Goal: Find specific page/section: Find specific page/section

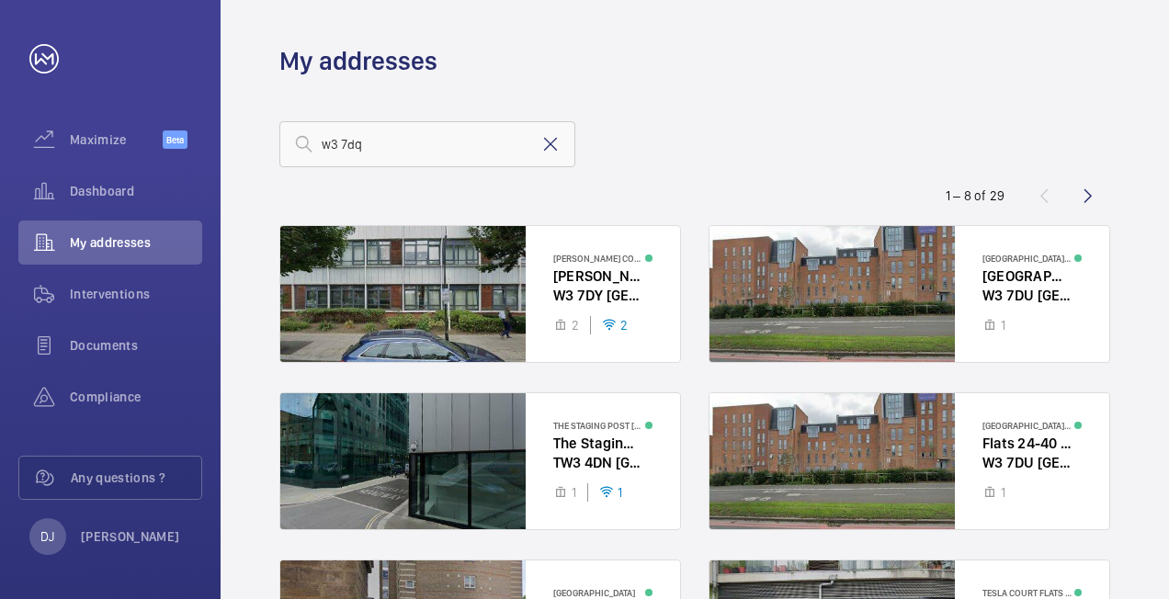
click at [553, 153] on mat-icon at bounding box center [550, 144] width 22 height 22
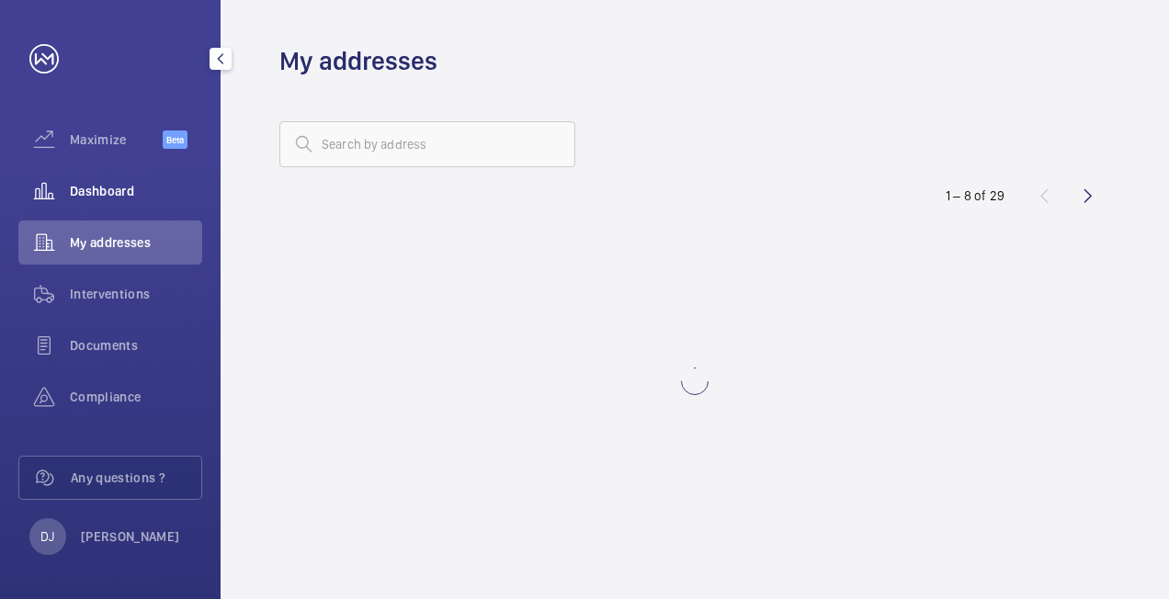
click at [135, 175] on div "Dashboard" at bounding box center [110, 191] width 184 height 44
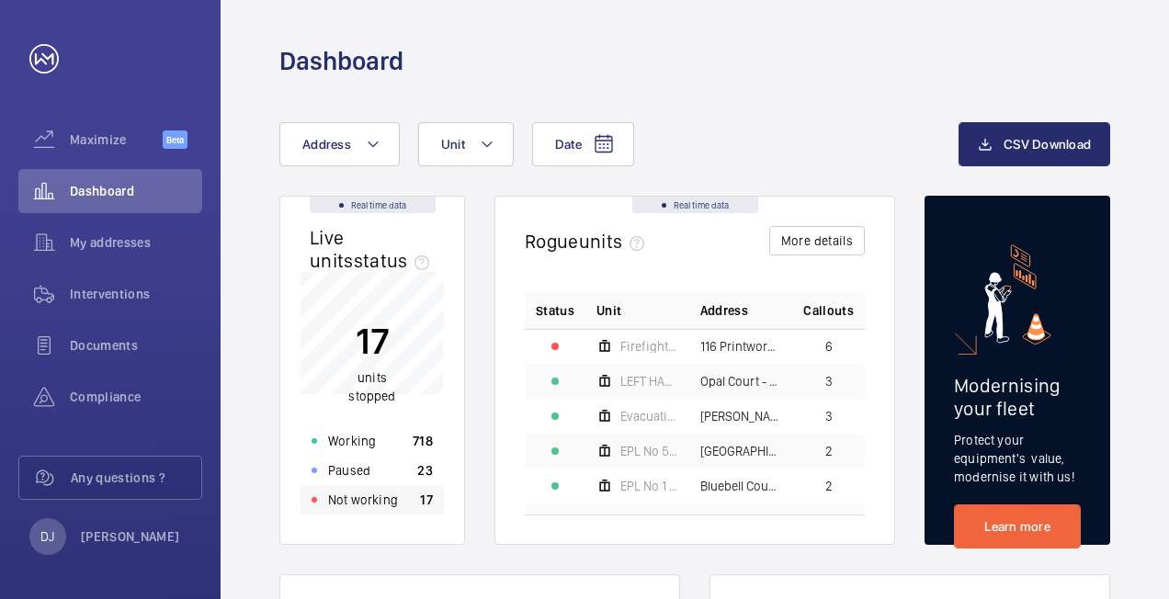
click at [403, 504] on div "Not working 17" at bounding box center [371, 499] width 143 height 29
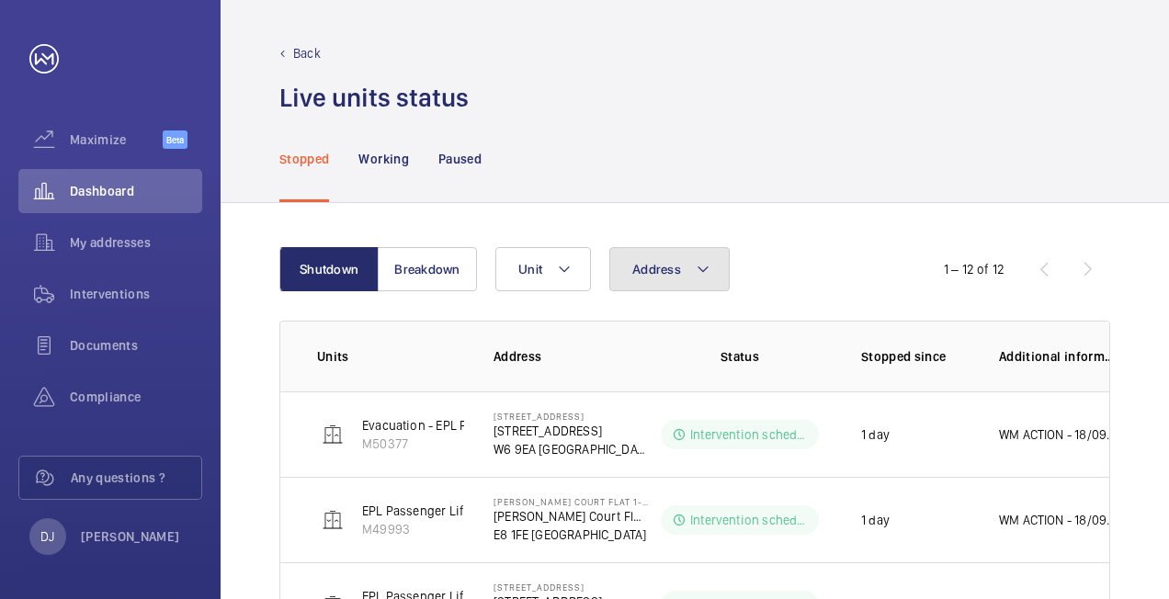
click at [687, 281] on button "Address" at bounding box center [669, 269] width 120 height 44
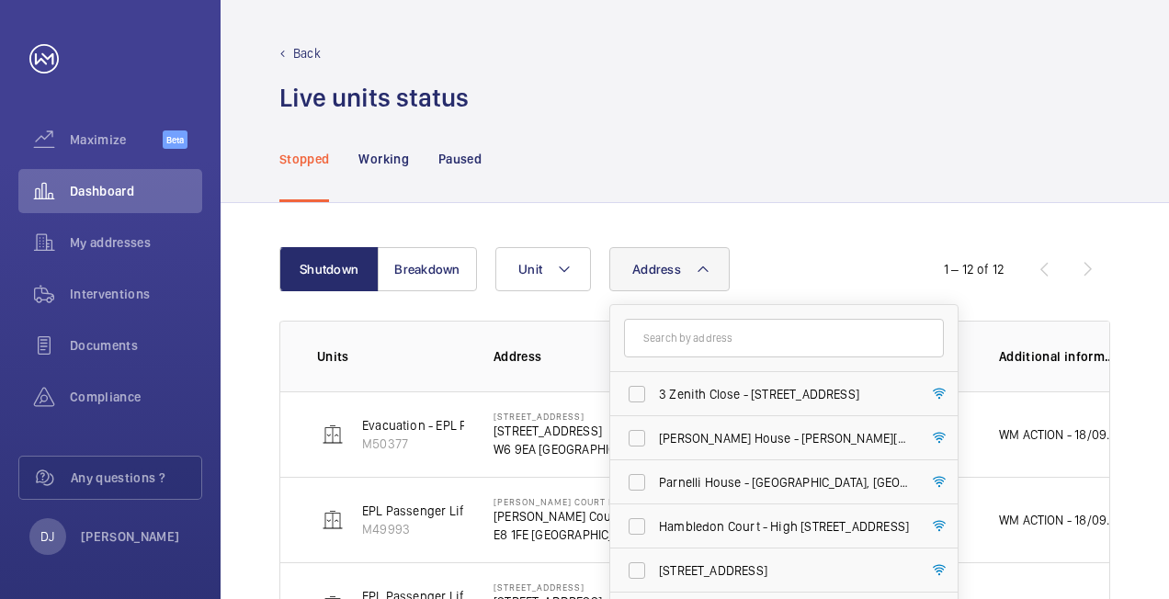
click at [698, 331] on input "text" at bounding box center [784, 338] width 320 height 39
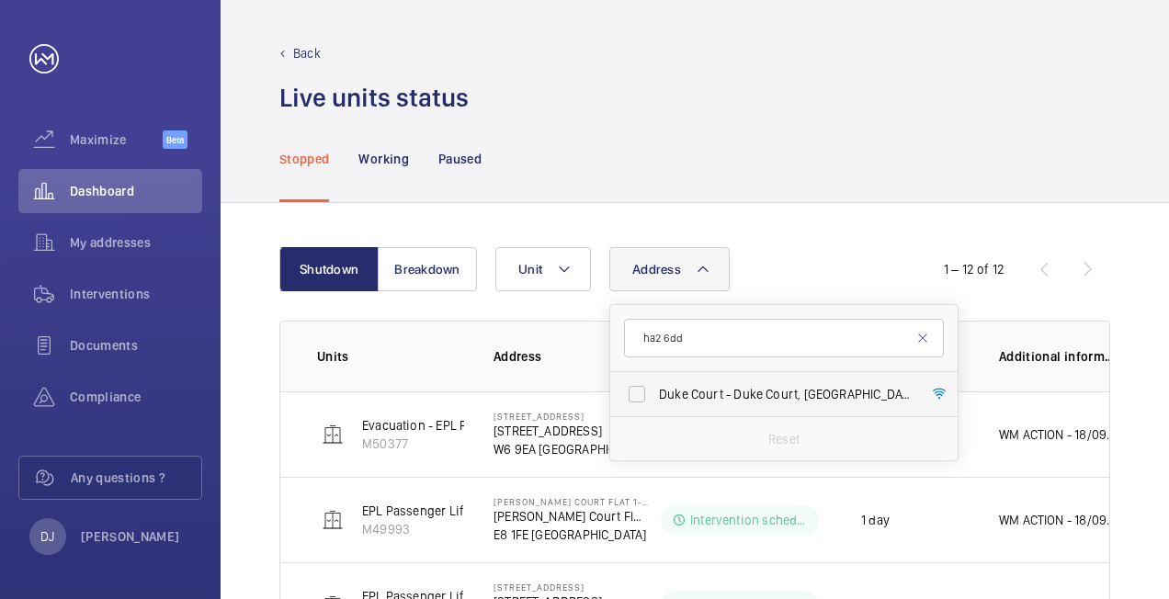
type input "ha2 6dd"
drag, startPoint x: 746, startPoint y: 397, endPoint x: 776, endPoint y: 353, distance: 53.0
click at [749, 393] on span "[STREET_ADDRESS]" at bounding box center [785, 394] width 253 height 18
click at [655, 393] on input "[STREET_ADDRESS]" at bounding box center [636, 394] width 37 height 37
checkbox input "true"
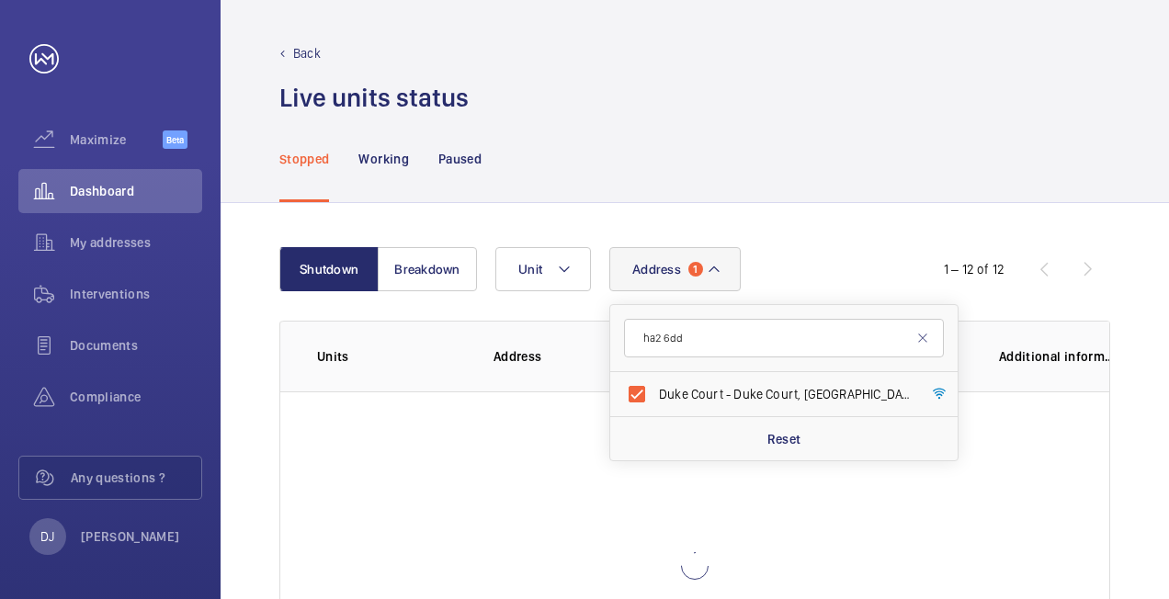
click at [827, 223] on div "Shutdown Breakdown Address 1 ha2 [STREET_ADDRESS] Reset Unit 1 – 12 of 12 Units…" at bounding box center [695, 494] width 948 height 582
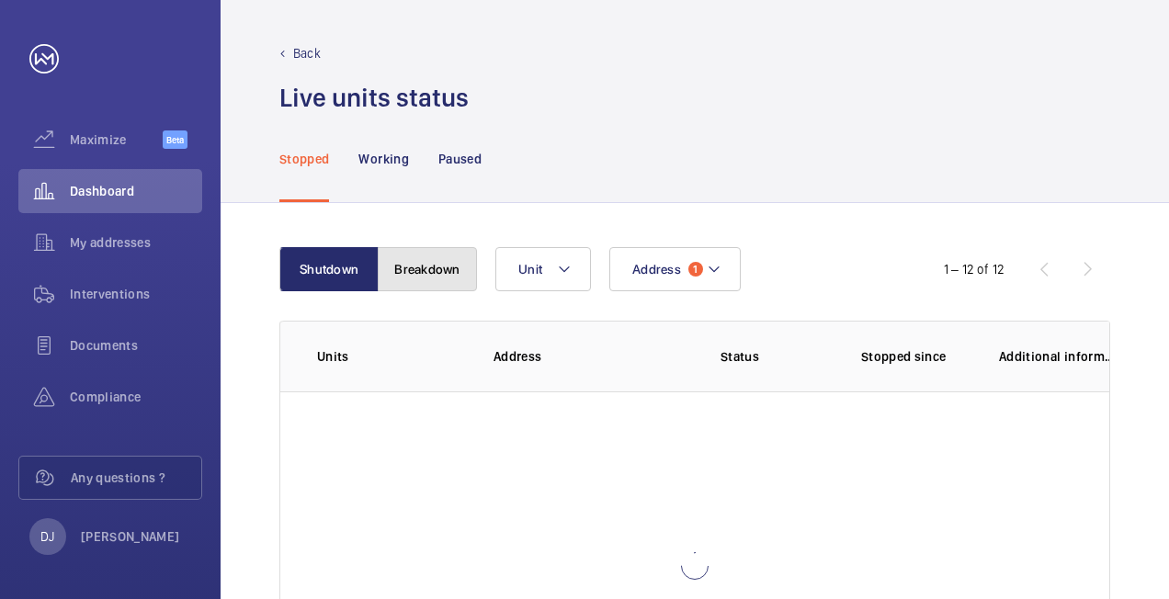
click at [433, 257] on button "Breakdown" at bounding box center [427, 269] width 99 height 44
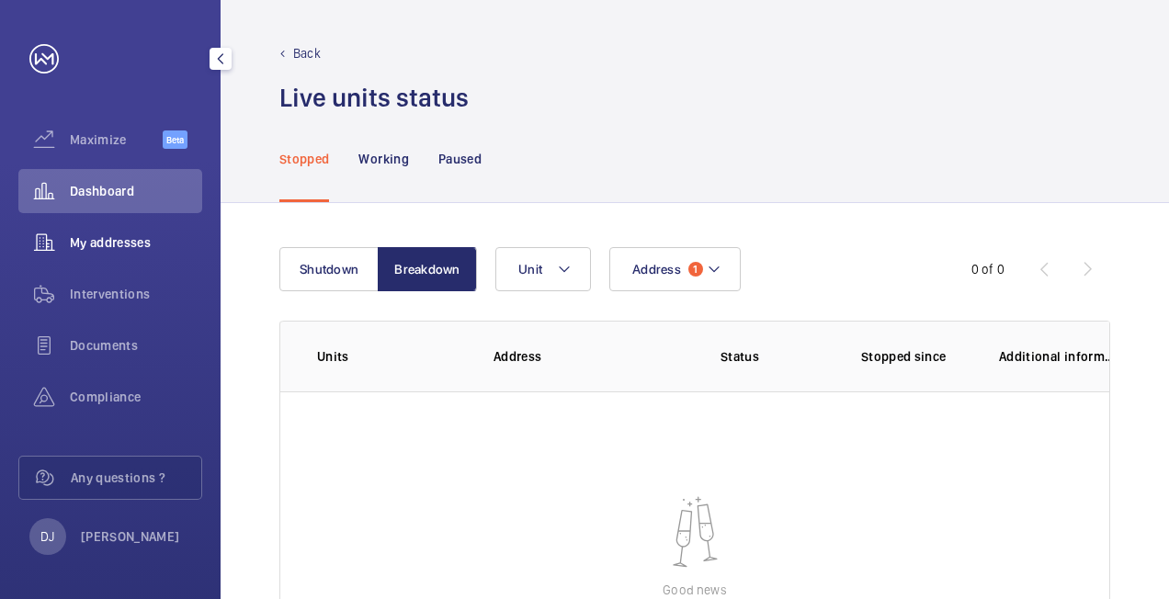
click at [86, 250] on span "My addresses" at bounding box center [136, 242] width 132 height 18
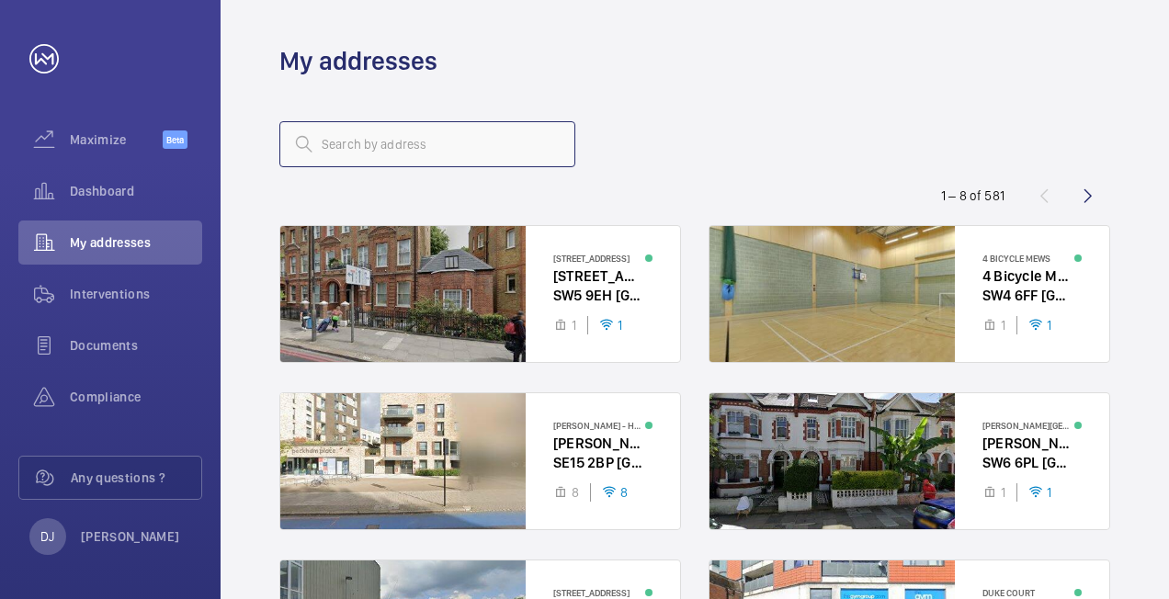
click at [404, 148] on input "text" at bounding box center [427, 144] width 296 height 46
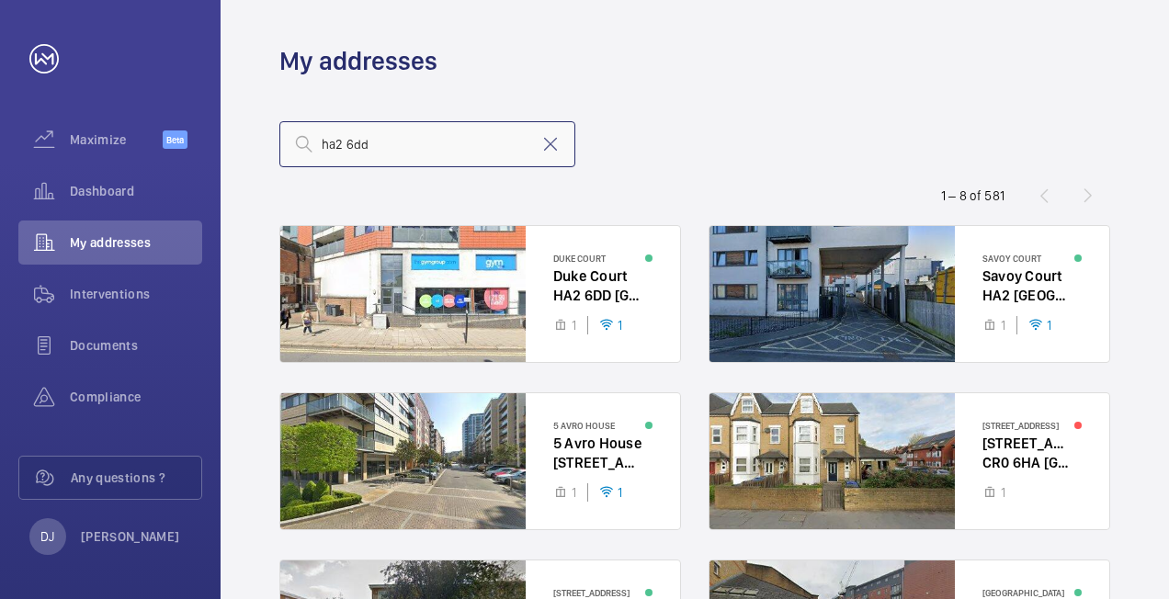
type input "ha2 6dd"
